Goal: Transaction & Acquisition: Purchase product/service

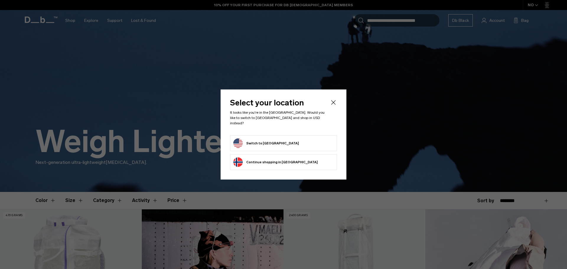
click at [334, 106] on body "Skip to content BUY NOW, PAY LATER WITH KLARNA 10% OFF YOUR FIRST PURCHASE FOR …" at bounding box center [283, 134] width 567 height 269
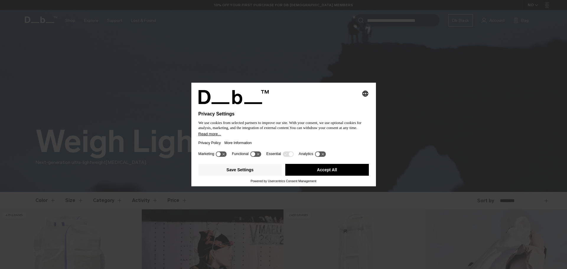
click at [337, 171] on button "Accept All" at bounding box center [327, 170] width 84 height 12
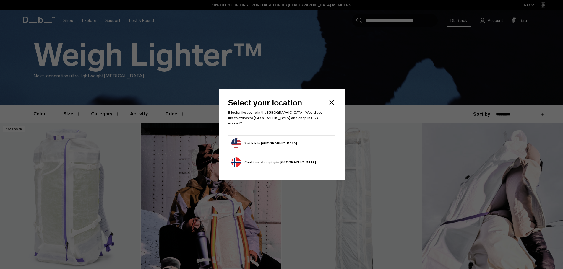
scroll to position [89, 0]
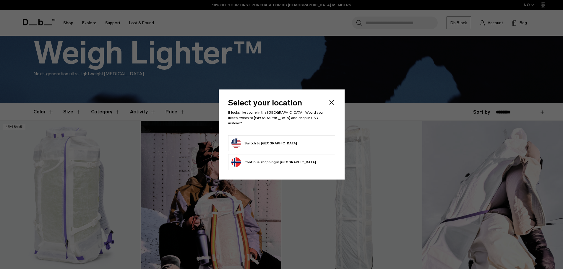
click at [305, 139] on form "Switch to United States" at bounding box center [281, 143] width 100 height 9
click at [298, 142] on form "Switch to United States" at bounding box center [281, 143] width 100 height 9
click at [258, 141] on button "Switch to United States" at bounding box center [264, 143] width 66 height 9
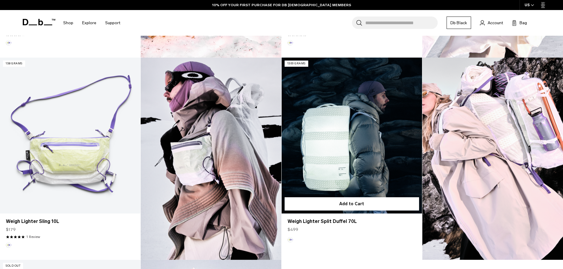
scroll to position [355, 0]
click at [341, 160] on link "Weigh Lighter Split Duffel 70L" at bounding box center [352, 135] width 140 height 156
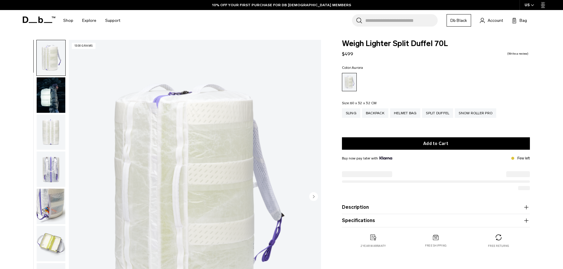
click at [49, 98] on img "button" at bounding box center [51, 94] width 29 height 35
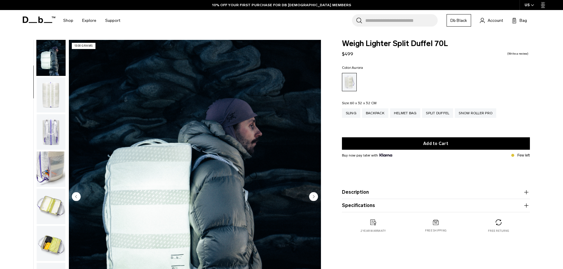
click at [55, 123] on img "button" at bounding box center [51, 131] width 29 height 35
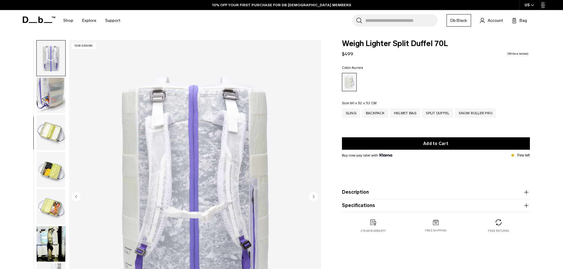
scroll to position [111, 0]
click at [51, 92] on img "button" at bounding box center [51, 94] width 29 height 35
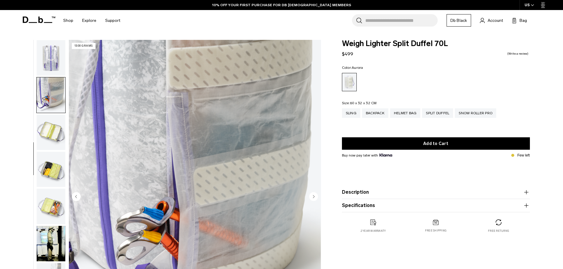
scroll to position [130, 0]
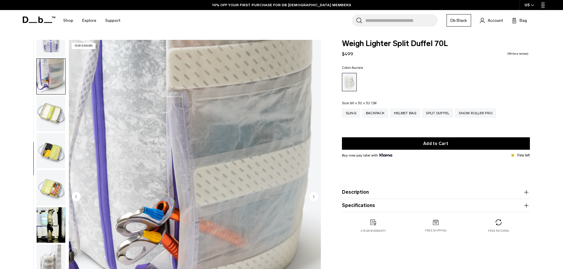
click at [56, 106] on img "button" at bounding box center [51, 113] width 29 height 35
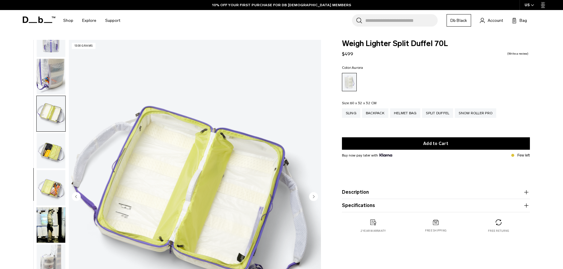
click at [54, 148] on img "button" at bounding box center [51, 150] width 29 height 35
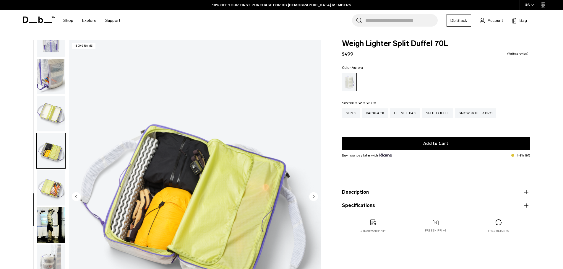
click at [52, 179] on img "button" at bounding box center [51, 187] width 29 height 35
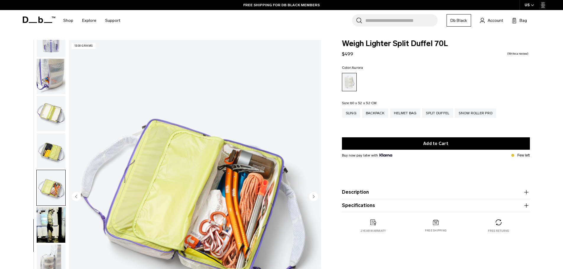
click at [55, 223] on img "button" at bounding box center [51, 224] width 29 height 35
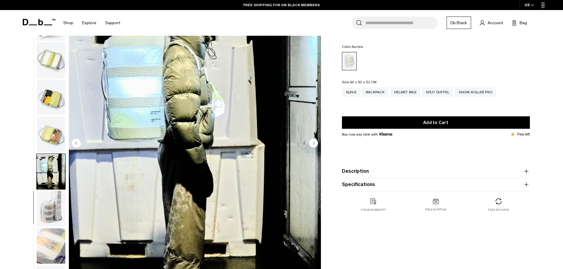
scroll to position [59, 0]
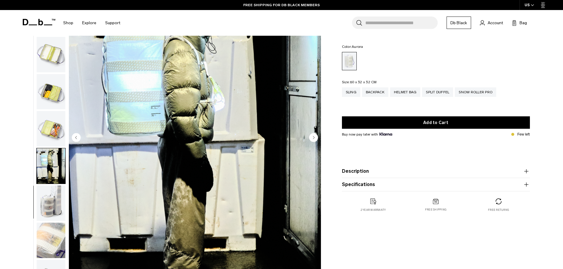
click at [46, 206] on img "button" at bounding box center [51, 203] width 29 height 35
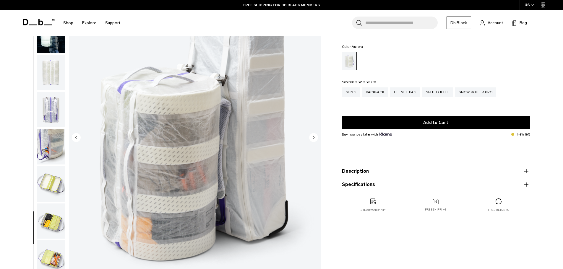
scroll to position [0, 0]
click at [395, 91] on div "Helmet Bag" at bounding box center [405, 91] width 30 height 9
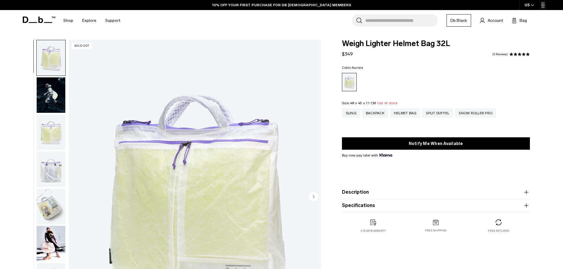
click at [43, 98] on img "button" at bounding box center [51, 94] width 29 height 35
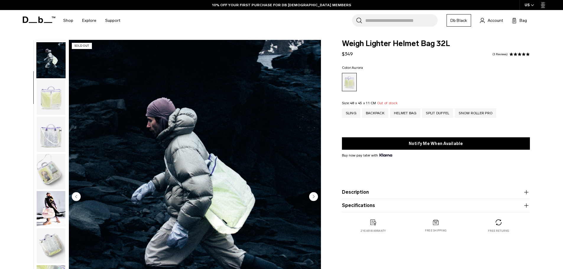
scroll to position [37, 0]
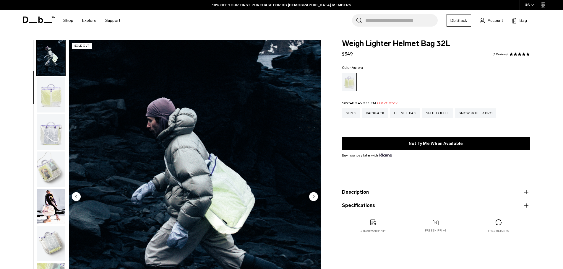
click at [54, 130] on img "button" at bounding box center [51, 131] width 29 height 35
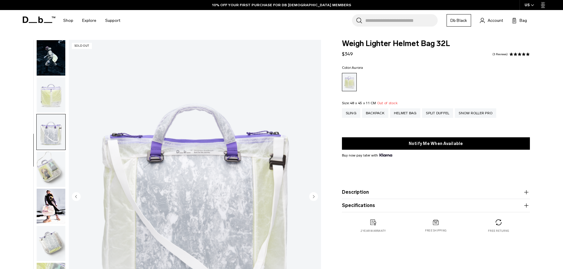
scroll to position [56, 0]
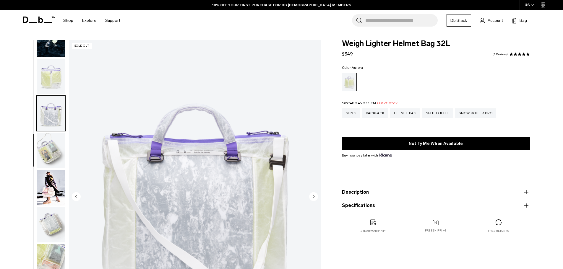
click at [48, 149] on img "button" at bounding box center [51, 150] width 29 height 35
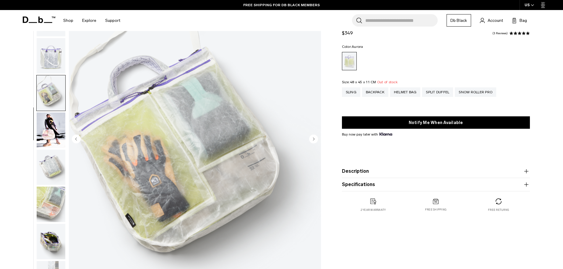
scroll to position [59, 0]
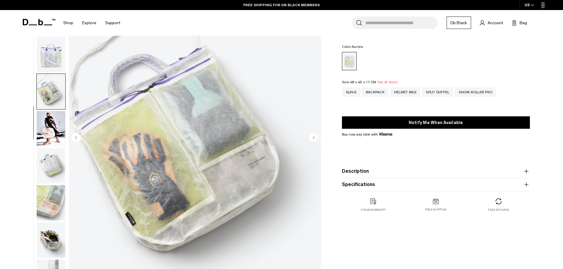
click at [55, 131] on img "button" at bounding box center [51, 128] width 29 height 35
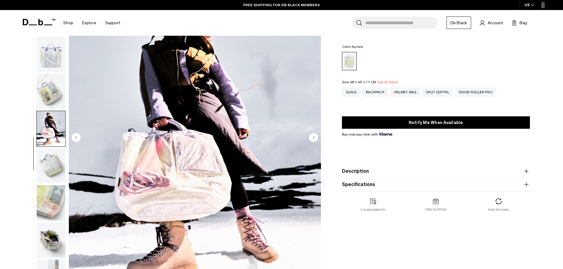
click at [56, 173] on img "button" at bounding box center [51, 165] width 29 height 35
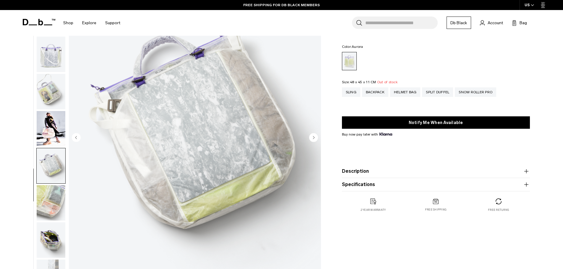
click at [54, 210] on img "button" at bounding box center [51, 202] width 29 height 35
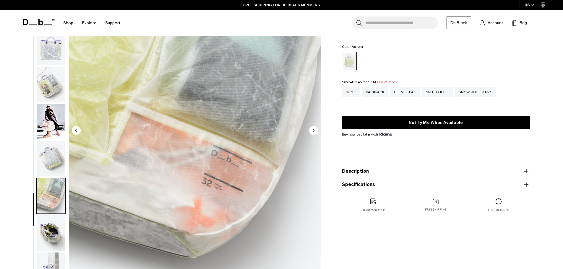
scroll to position [118, 0]
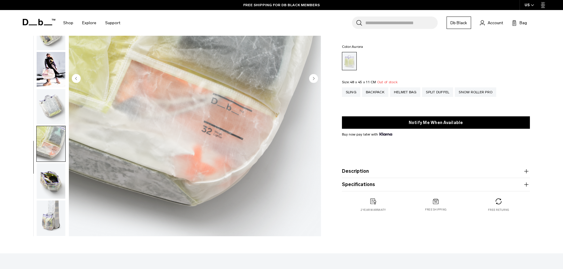
click at [49, 197] on img "button" at bounding box center [51, 180] width 29 height 35
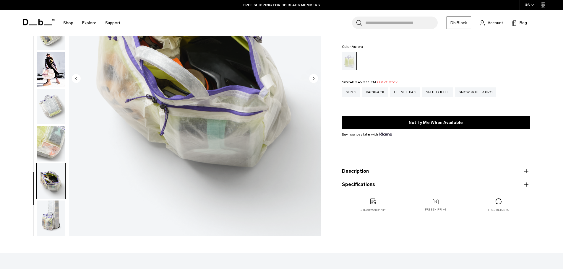
click at [55, 220] on img "button" at bounding box center [51, 218] width 29 height 35
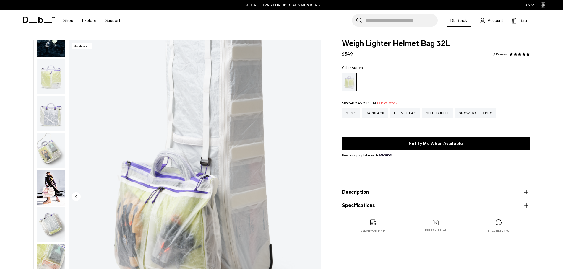
scroll to position [0, 0]
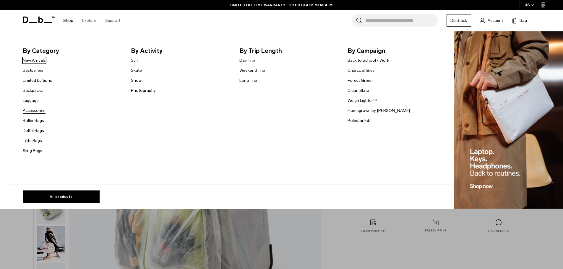
click at [38, 109] on link "Accessories" at bounding box center [34, 111] width 23 height 6
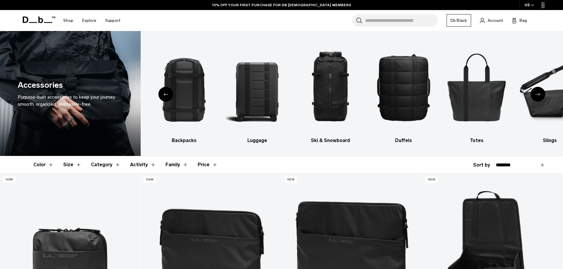
click at [161, 94] on div "Previous slide" at bounding box center [165, 94] width 15 height 15
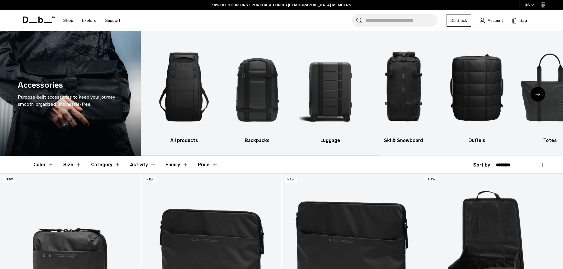
click at [161, 94] on img "1 / 10" at bounding box center [183, 87] width 63 height 94
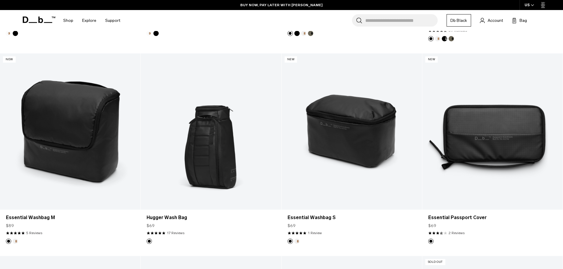
scroll to position [922, 0]
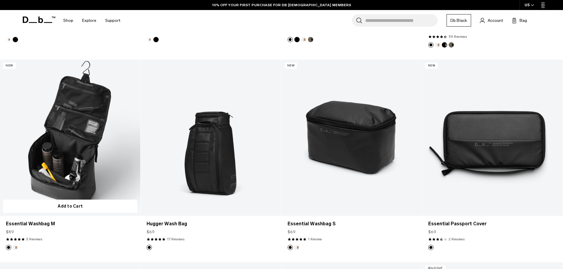
click at [104, 162] on link "Essential Washbag M" at bounding box center [70, 138] width 140 height 156
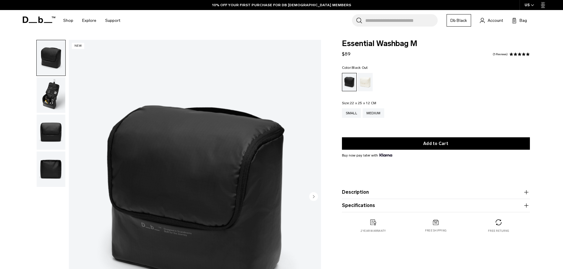
click at [57, 100] on img "button" at bounding box center [51, 94] width 29 height 35
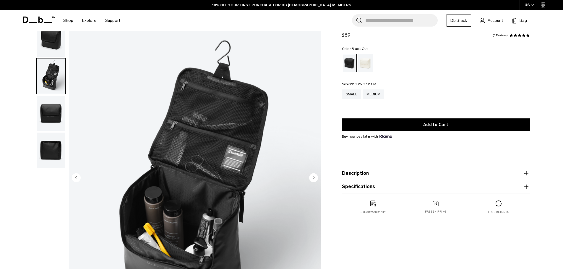
scroll to position [30, 0]
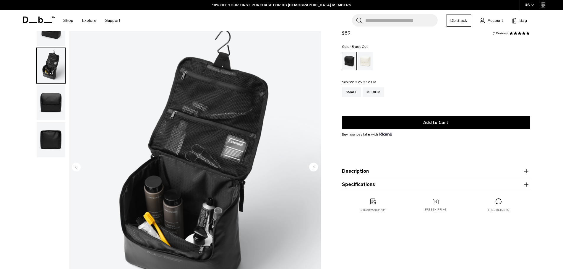
click at [56, 146] on img "button" at bounding box center [51, 139] width 29 height 35
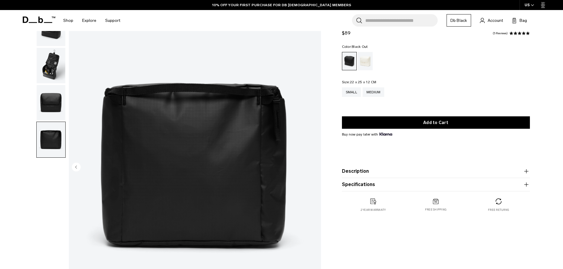
click at [51, 99] on img "button" at bounding box center [51, 102] width 29 height 35
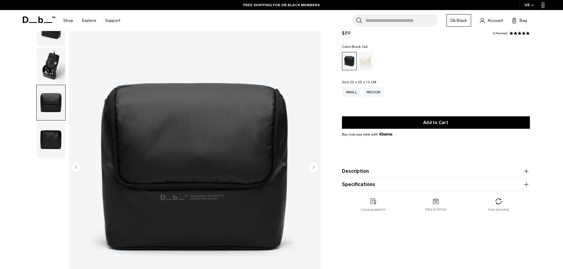
scroll to position [0, 0]
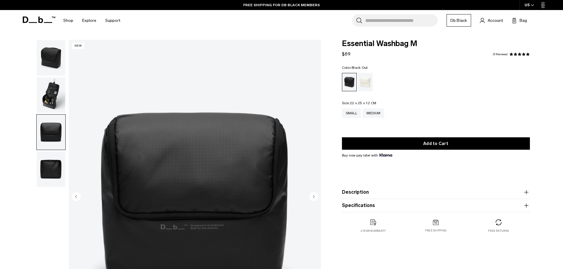
click at [46, 95] on img "button" at bounding box center [51, 94] width 29 height 35
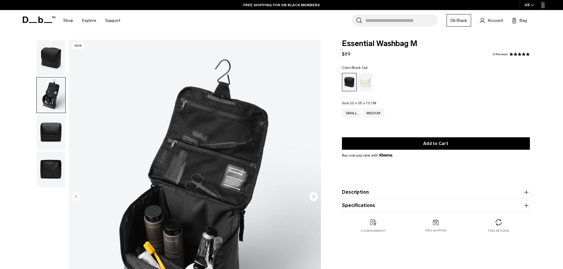
click at [54, 52] on img "button" at bounding box center [51, 57] width 29 height 35
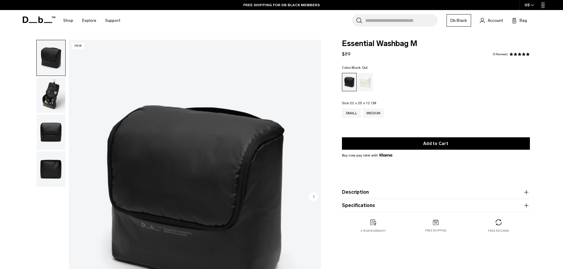
click at [52, 89] on img "button" at bounding box center [51, 94] width 29 height 35
